Goal: Share content

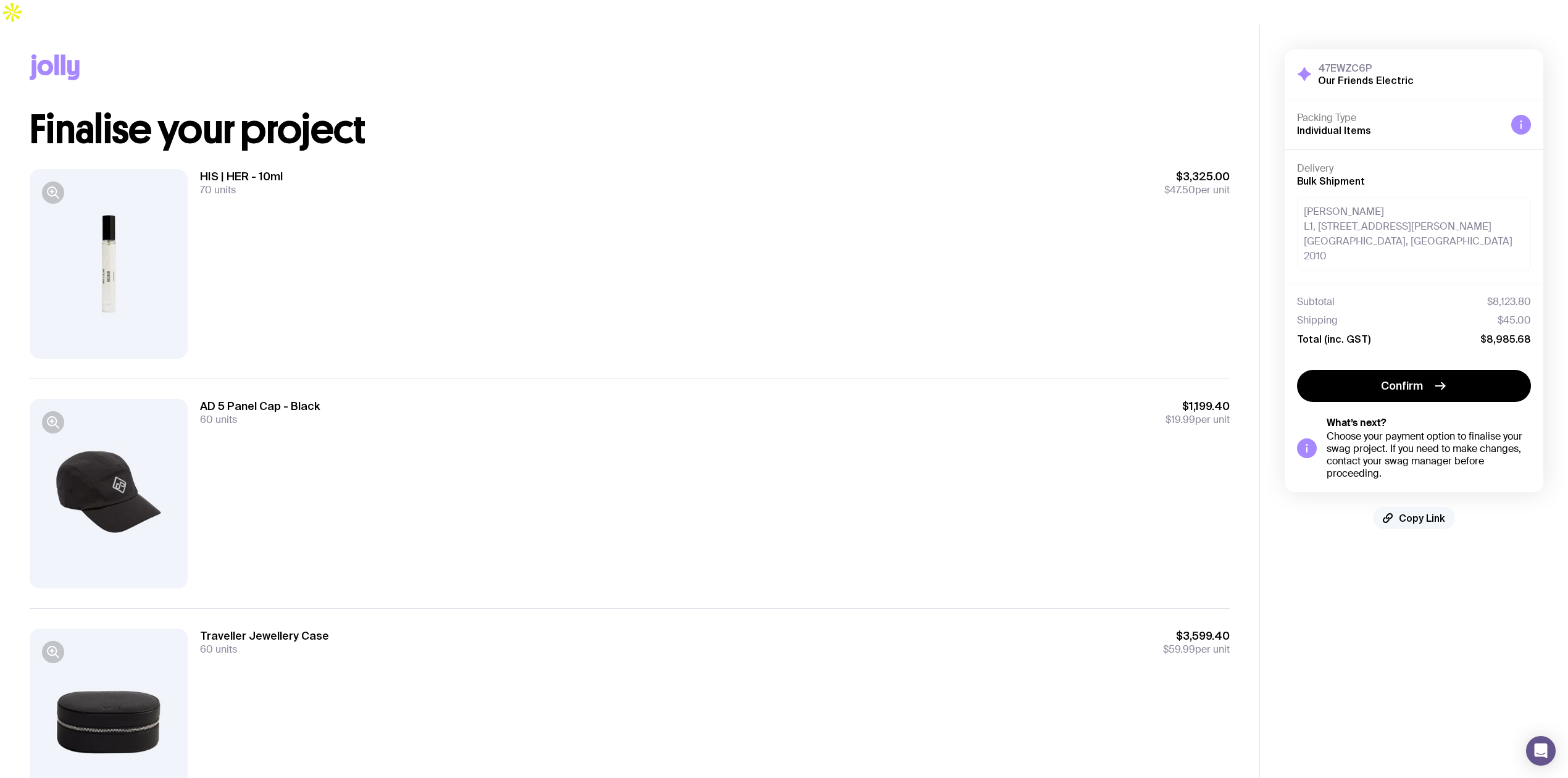
click at [1411, 512] on span "Copy Link" at bounding box center [1422, 518] width 46 height 12
click at [1428, 512] on span "Copied!" at bounding box center [1422, 518] width 37 height 12
click at [1408, 512] on span "Copy Link" at bounding box center [1422, 518] width 46 height 12
click at [1398, 507] on button "Copied!" at bounding box center [1414, 518] width 73 height 22
click at [1408, 512] on span "Copied!" at bounding box center [1422, 518] width 37 height 12
